Goal: Task Accomplishment & Management: Use online tool/utility

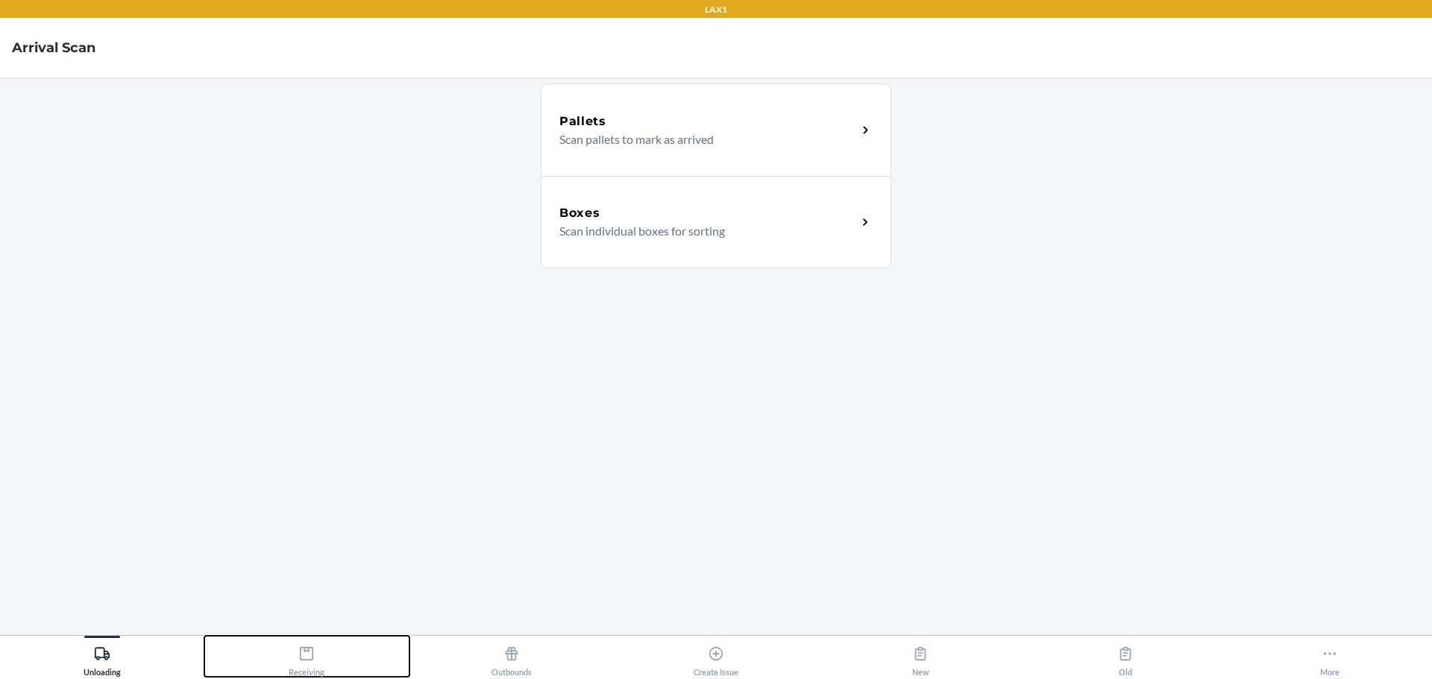
click at [303, 656] on icon at bounding box center [306, 654] width 16 height 16
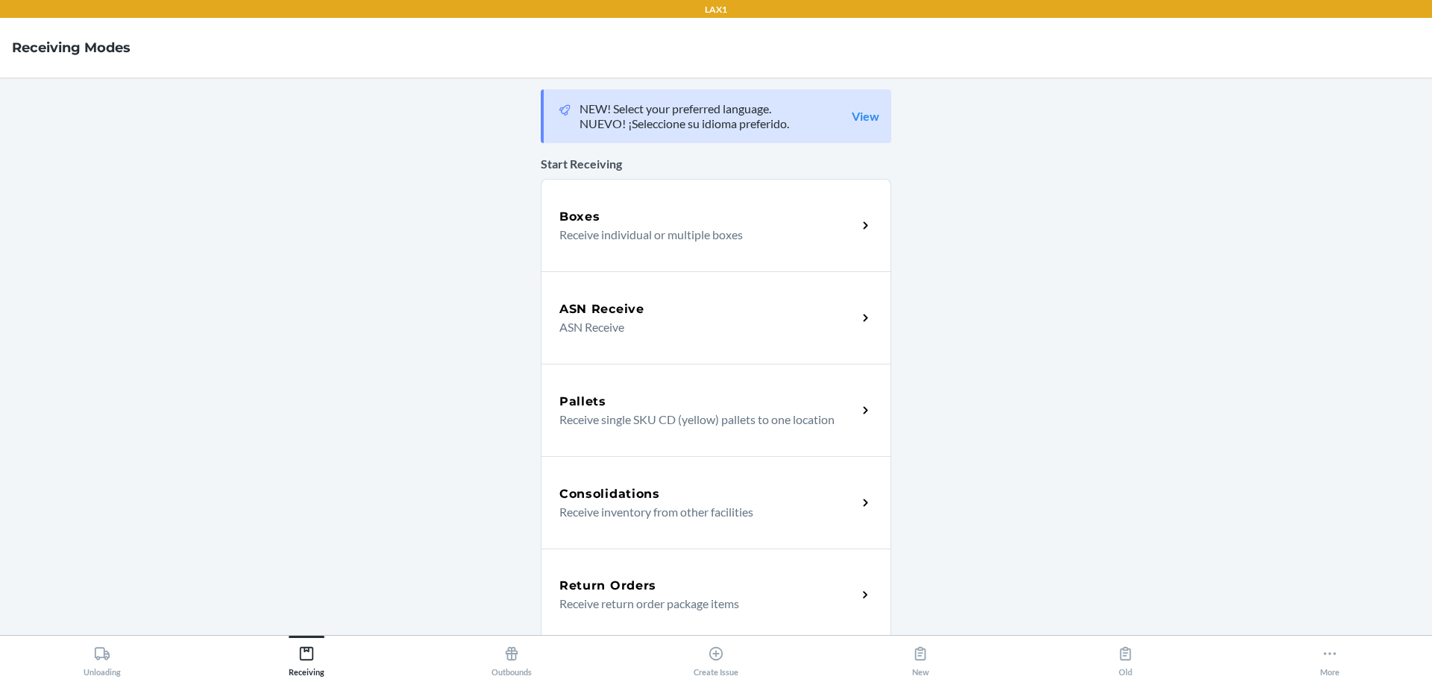
click at [729, 230] on p "Receive individual or multiple boxes" at bounding box center [702, 235] width 286 height 18
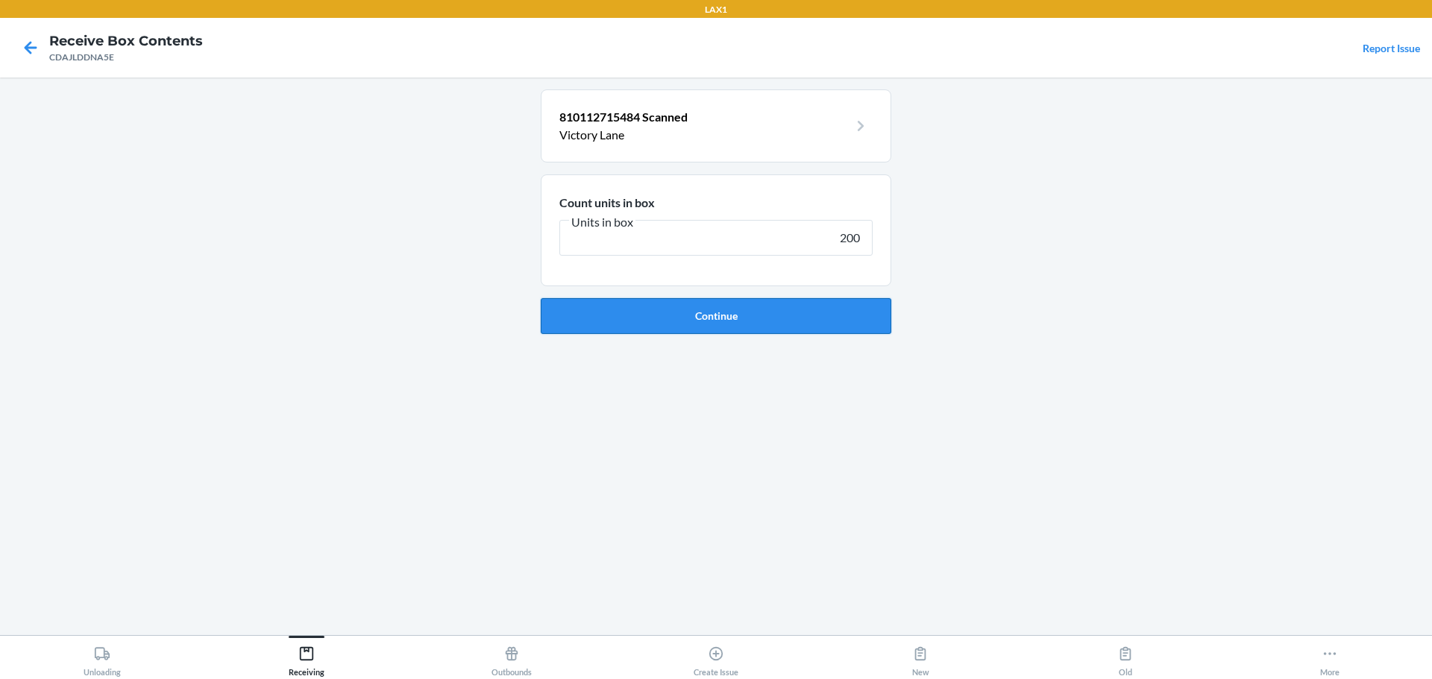
type input "200"
click at [770, 319] on button "Continue" at bounding box center [716, 316] width 350 height 36
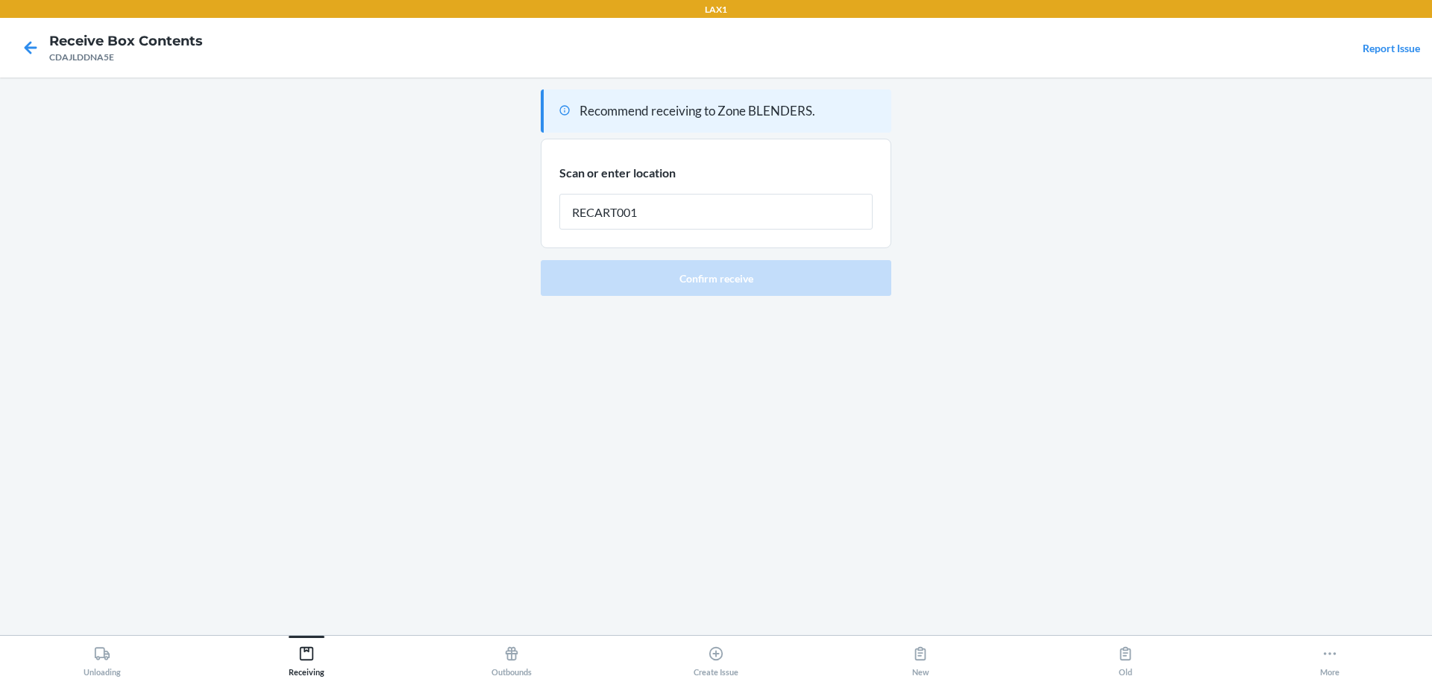
type input "RECART001"
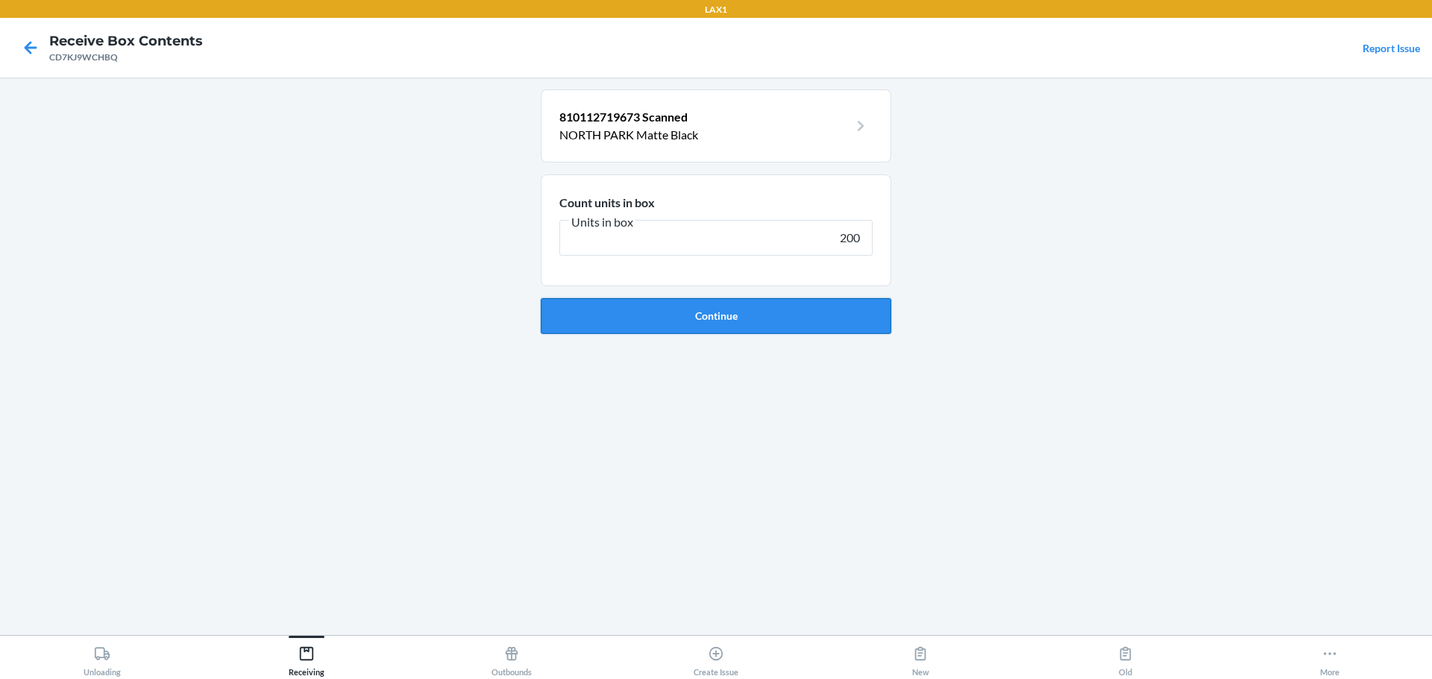
type input "200"
click at [736, 321] on button "Continue" at bounding box center [716, 316] width 350 height 36
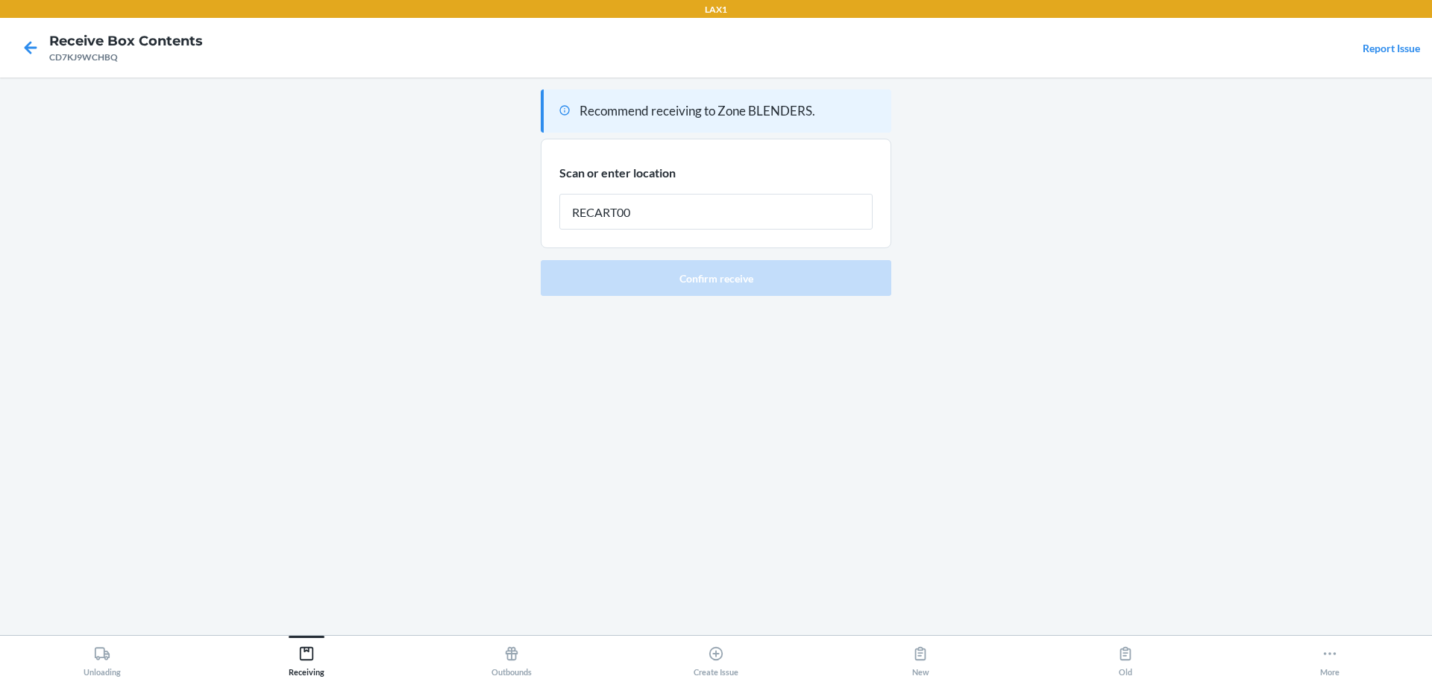
type input "RECART001"
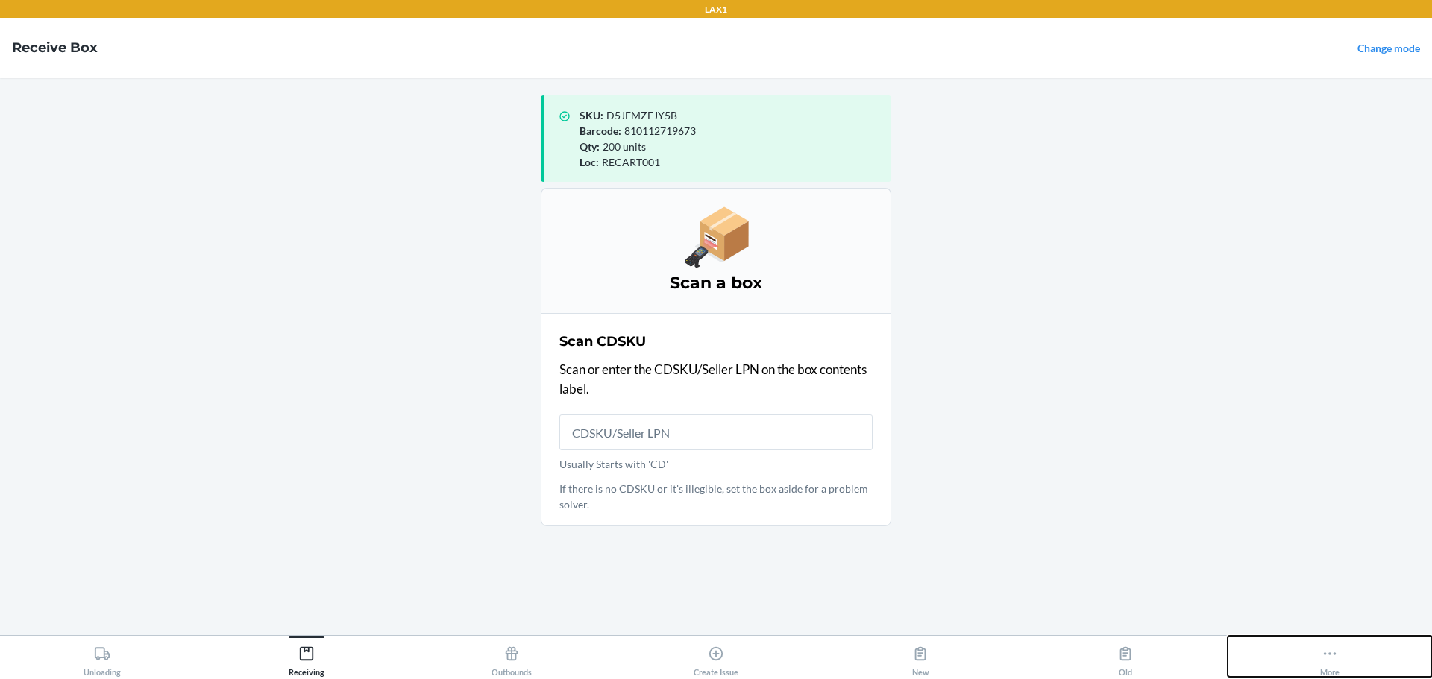
click at [1333, 652] on icon at bounding box center [1329, 654] width 16 height 16
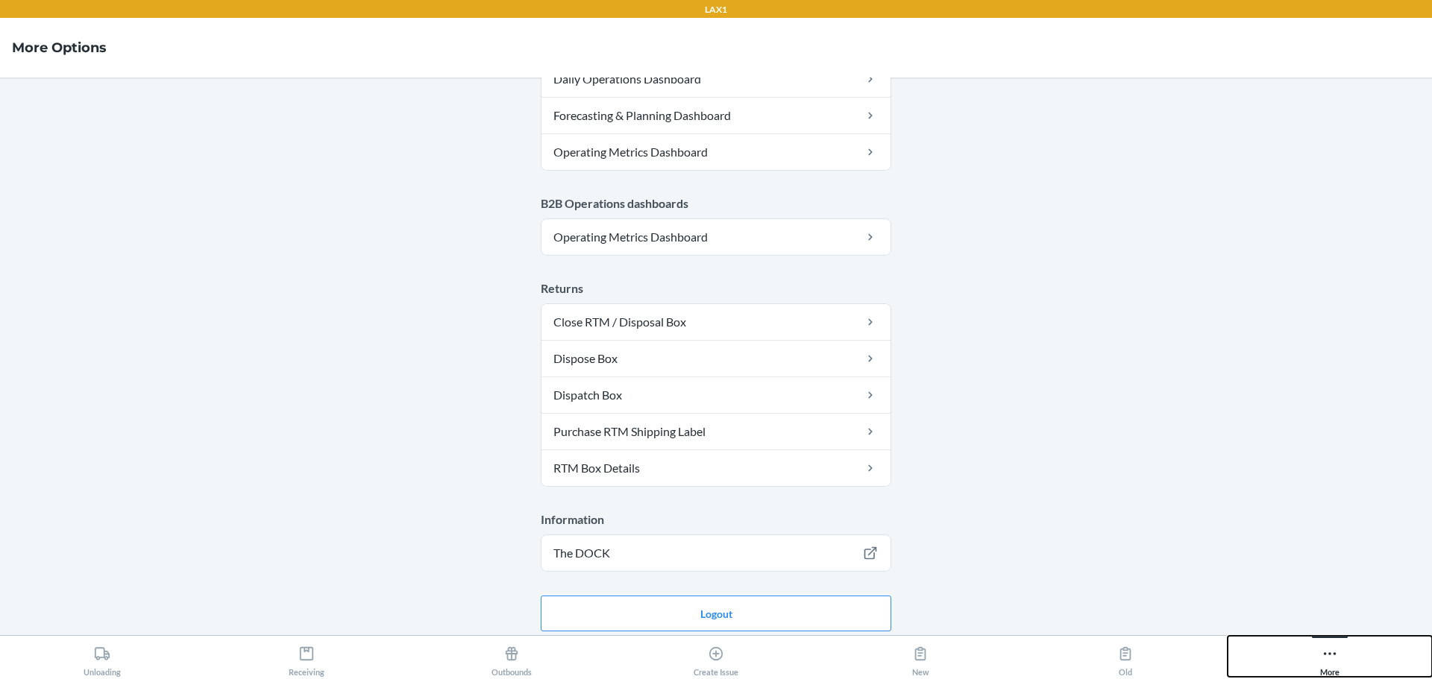
scroll to position [754, 0]
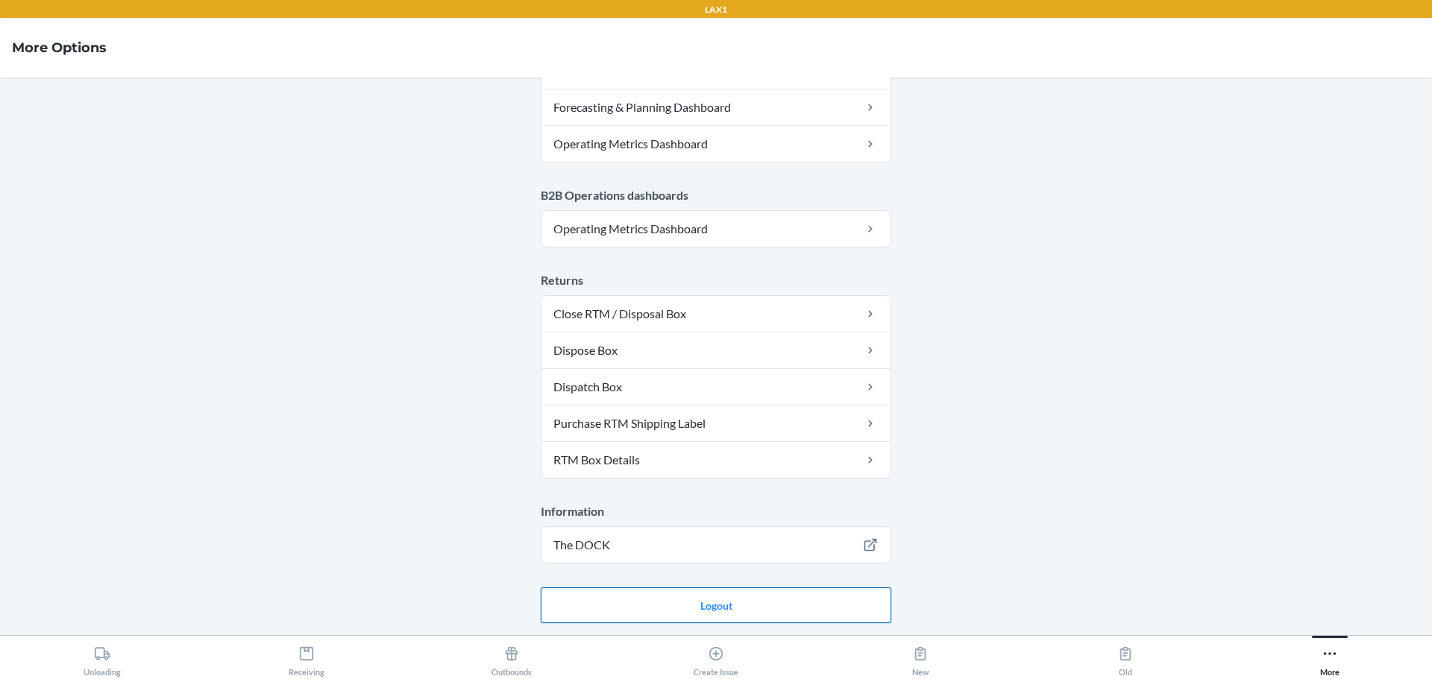
click at [722, 608] on button "Logout" at bounding box center [716, 606] width 350 height 36
